Goal: Task Accomplishment & Management: Manage account settings

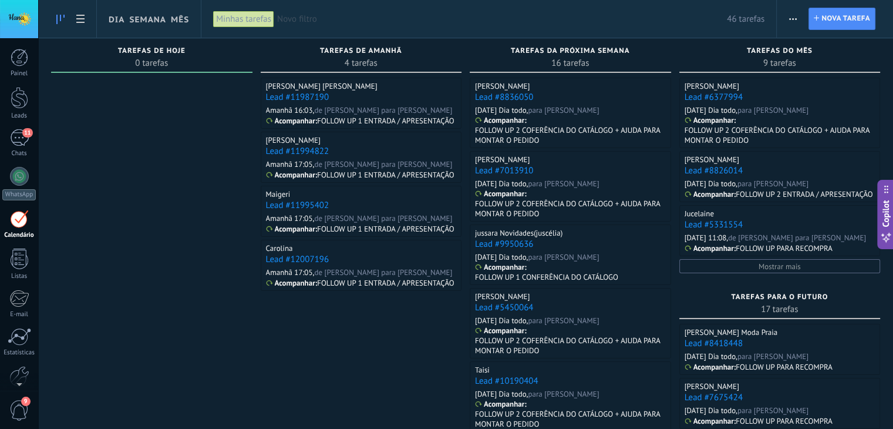
scroll to position [12, 0]
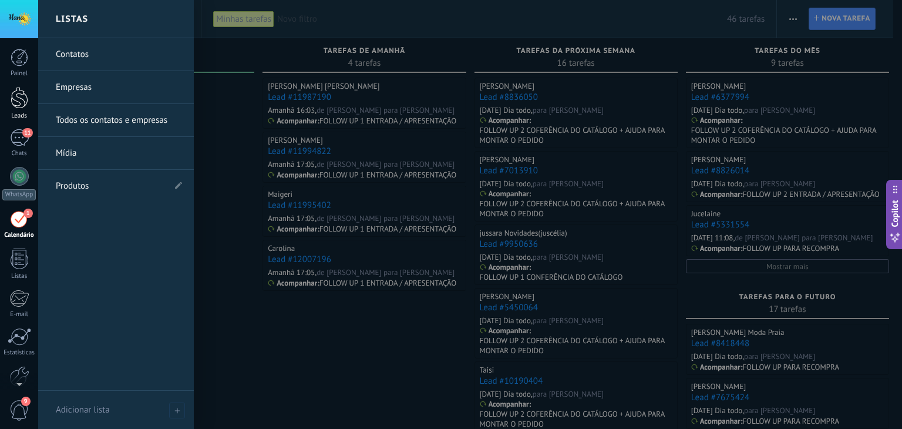
click at [19, 106] on div at bounding box center [20, 98] width 18 height 22
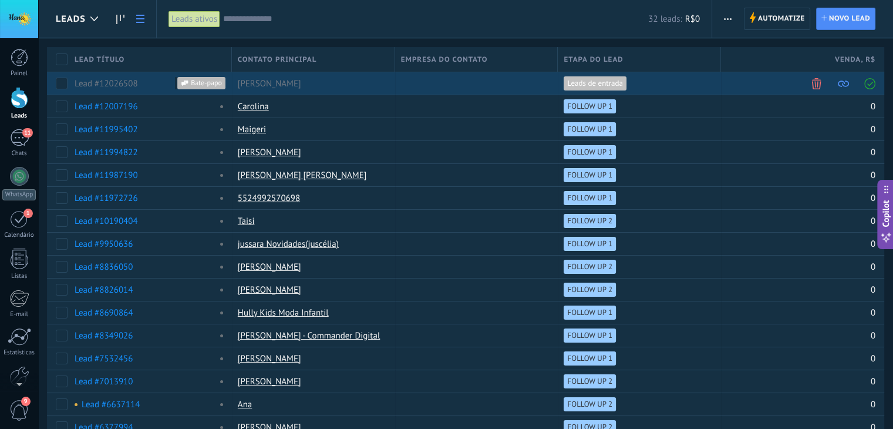
click at [870, 83] on span at bounding box center [869, 83] width 11 height 11
click at [101, 86] on link "Lead #12026508" at bounding box center [113, 83] width 63 height 11
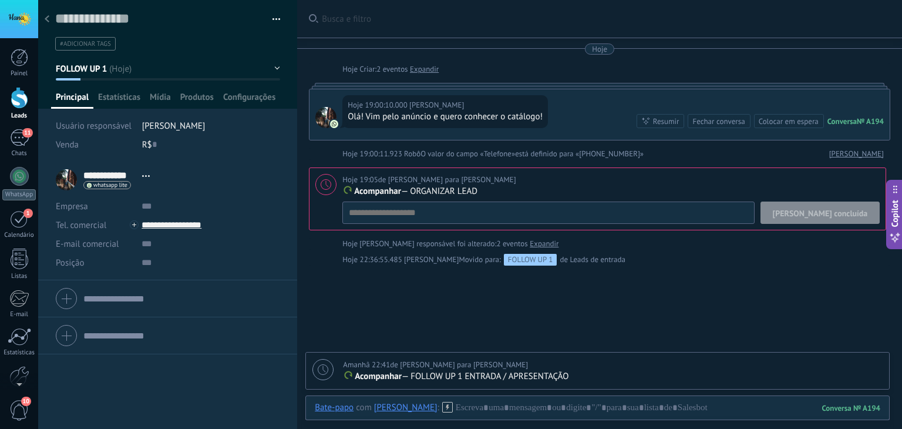
click at [819, 222] on button "[PERSON_NAME] concluída" at bounding box center [820, 212] width 120 height 22
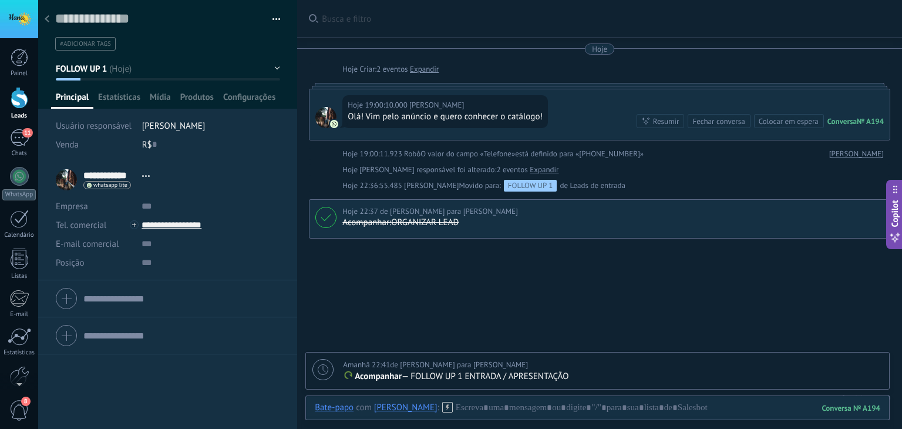
click at [48, 22] on use at bounding box center [47, 18] width 5 height 7
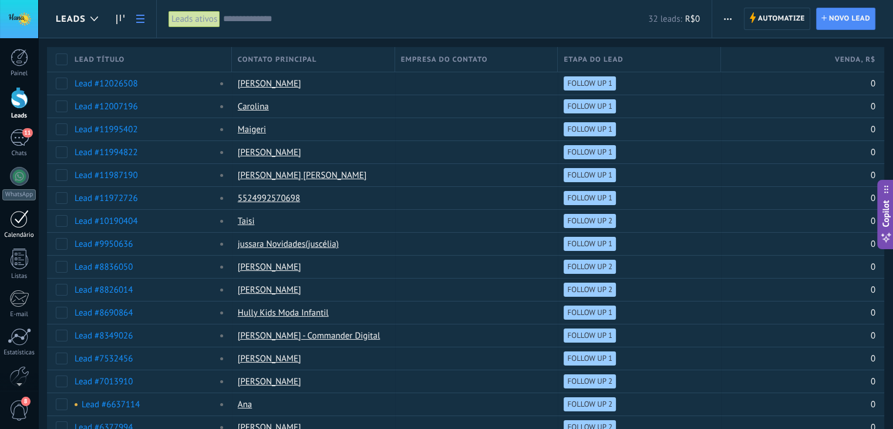
click at [18, 216] on div "1" at bounding box center [19, 219] width 19 height 18
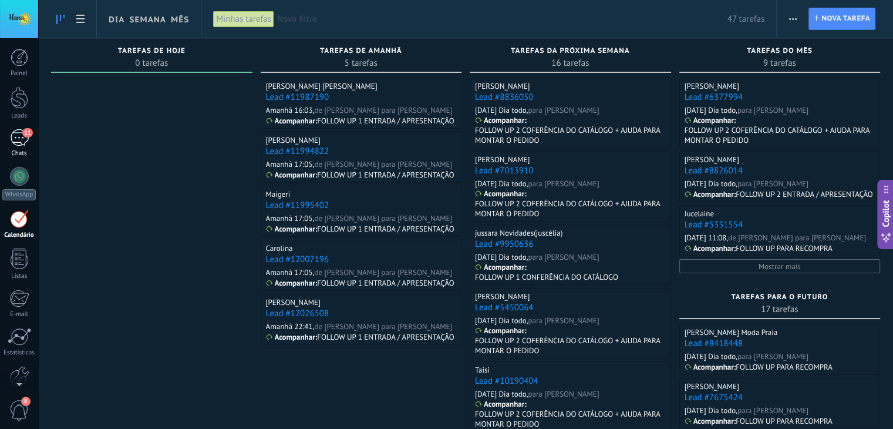
click at [21, 143] on div "11" at bounding box center [19, 137] width 19 height 17
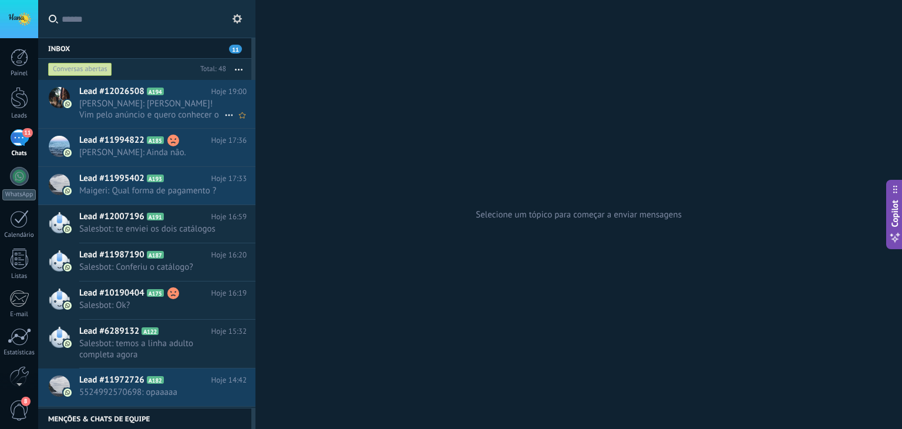
click at [108, 90] on span "Lead #12026508" at bounding box center [111, 92] width 65 height 12
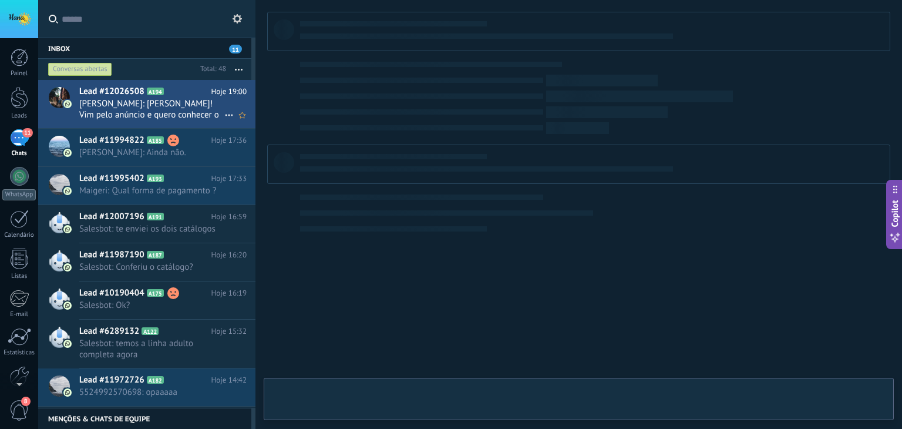
type textarea "**********"
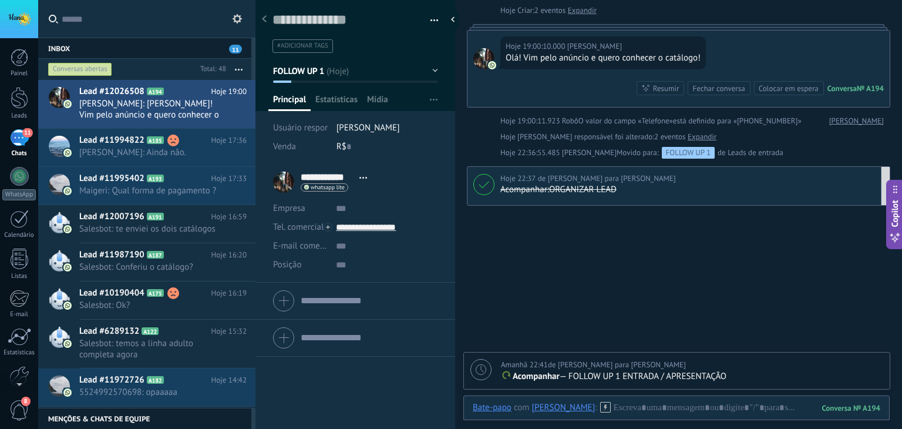
scroll to position [80, 0]
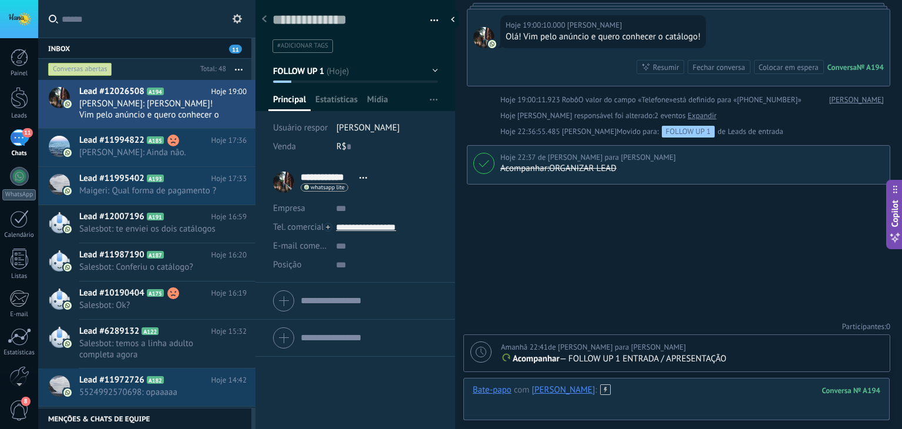
click at [663, 385] on div at bounding box center [676, 401] width 407 height 35
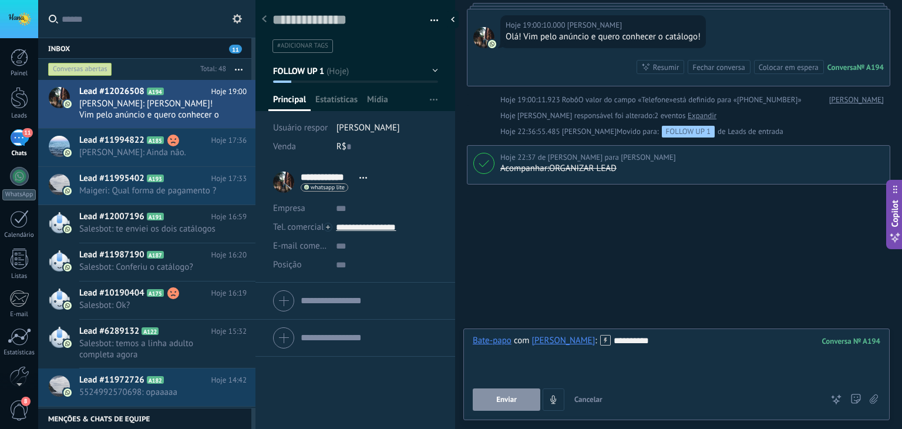
click at [595, 399] on span "Cancelar" at bounding box center [588, 399] width 28 height 10
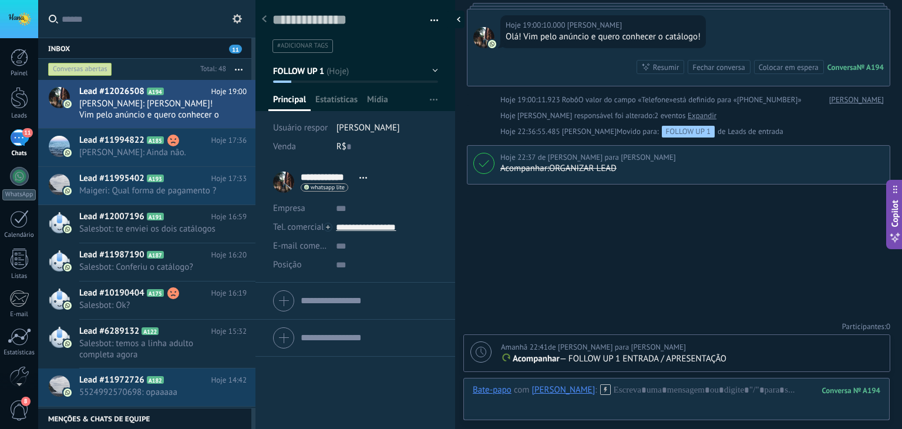
click at [457, 19] on div at bounding box center [456, 20] width 18 height 18
type textarea "**********"
